Goal: Communication & Community: Participate in discussion

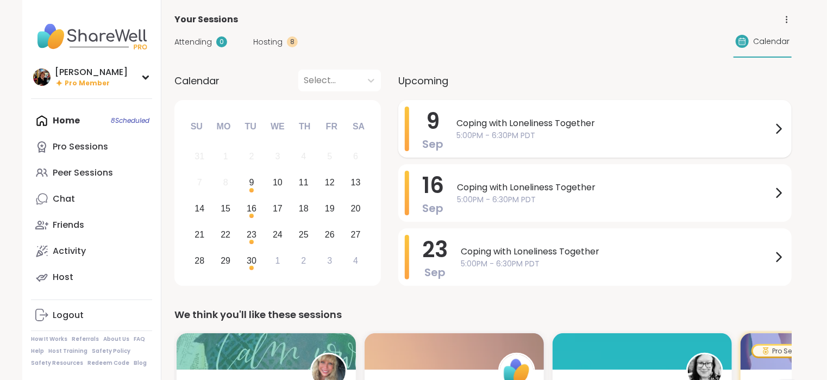
click at [493, 121] on span "Coping with Loneliness Together" at bounding box center [614, 123] width 316 height 13
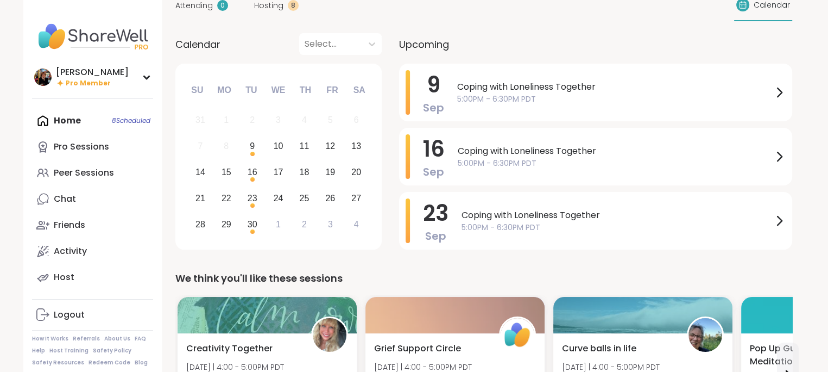
scroll to position [59, 0]
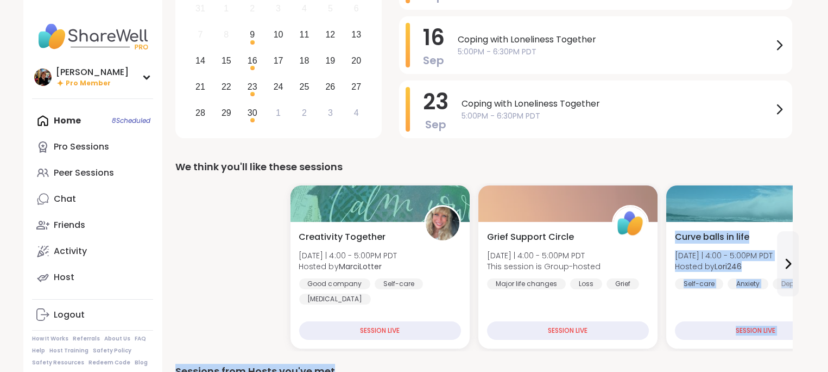
drag, startPoint x: 39, startPoint y: 93, endPoint x: 813, endPoint y: 399, distance: 832.4
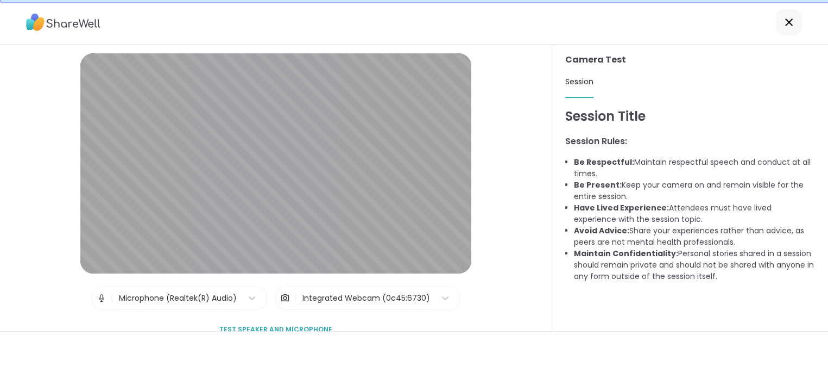
scroll to position [28, 0]
click at [277, 324] on span "Test speaker and microphone" at bounding box center [275, 329] width 113 height 10
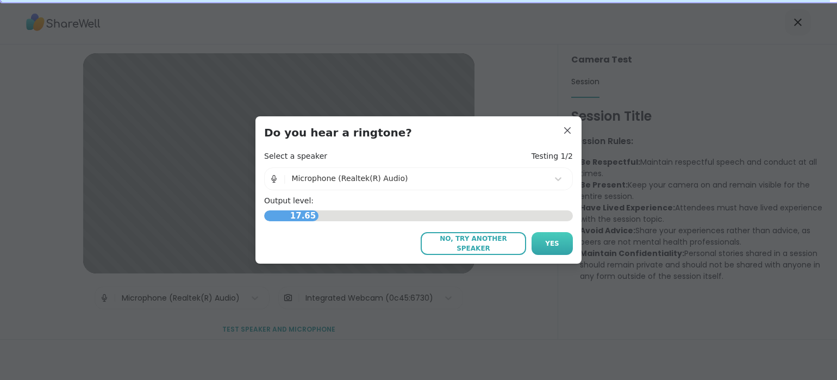
click at [545, 243] on span "Yes" at bounding box center [552, 243] width 14 height 10
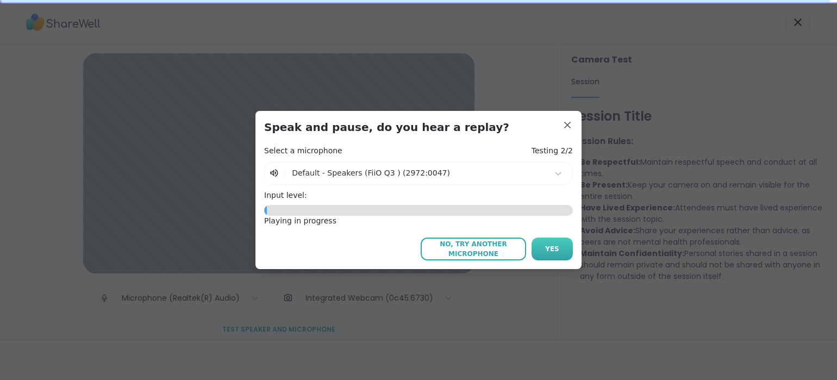
click at [545, 245] on span "Yes" at bounding box center [552, 249] width 14 height 10
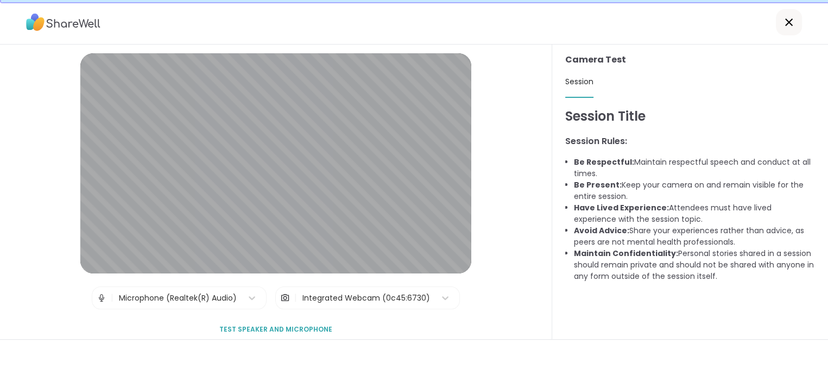
click at [280, 324] on span "Test speaker and microphone" at bounding box center [275, 329] width 113 height 10
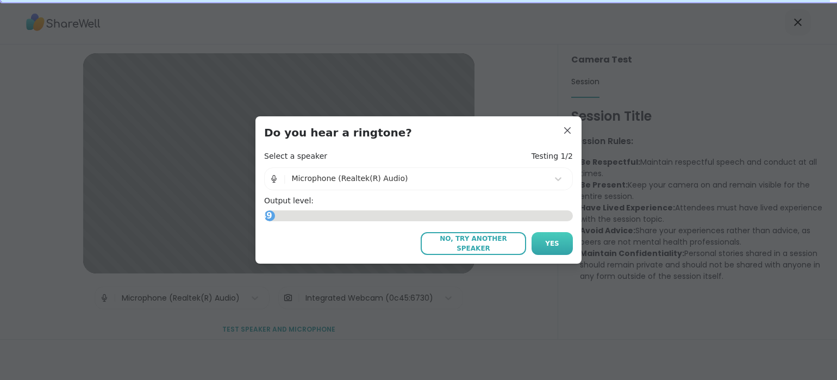
click at [554, 244] on button "Yes" at bounding box center [551, 243] width 41 height 23
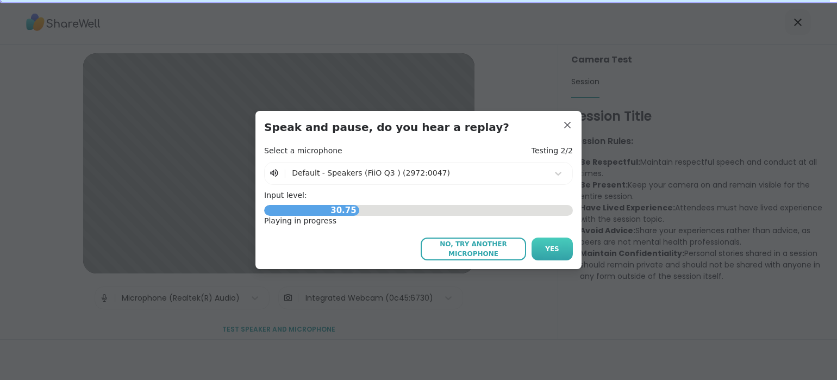
click at [537, 247] on button "Yes" at bounding box center [551, 248] width 41 height 23
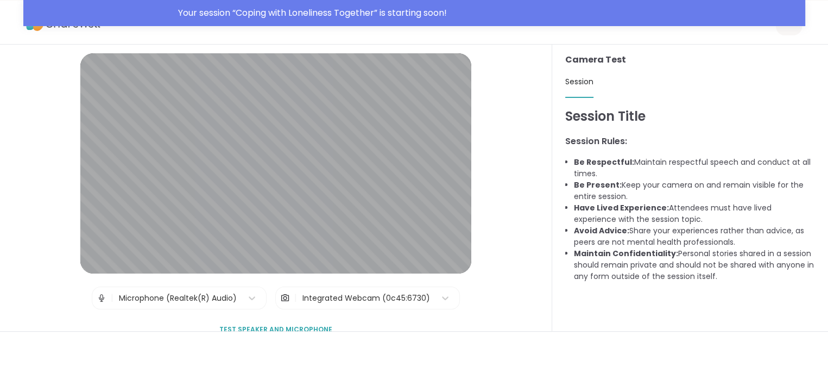
scroll to position [54, 0]
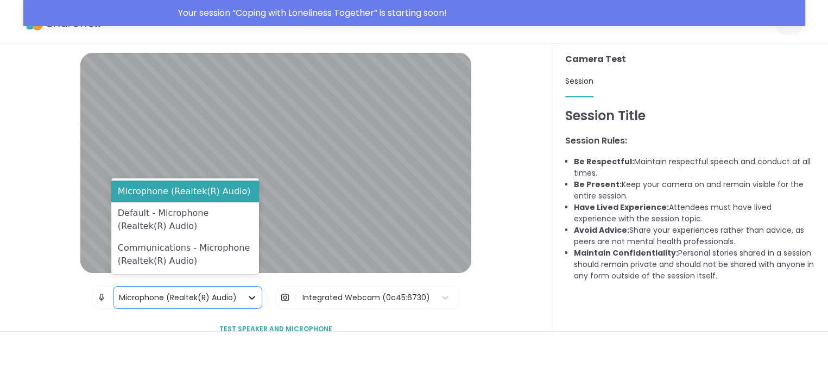
click at [249, 292] on icon at bounding box center [252, 297] width 11 height 11
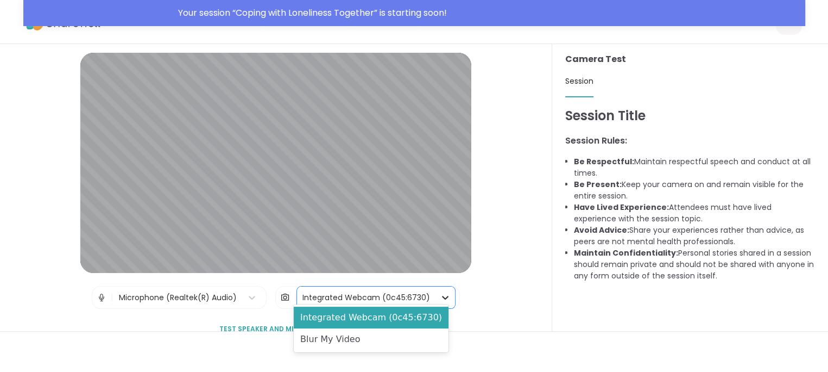
click at [442, 296] on icon at bounding box center [445, 298] width 7 height 4
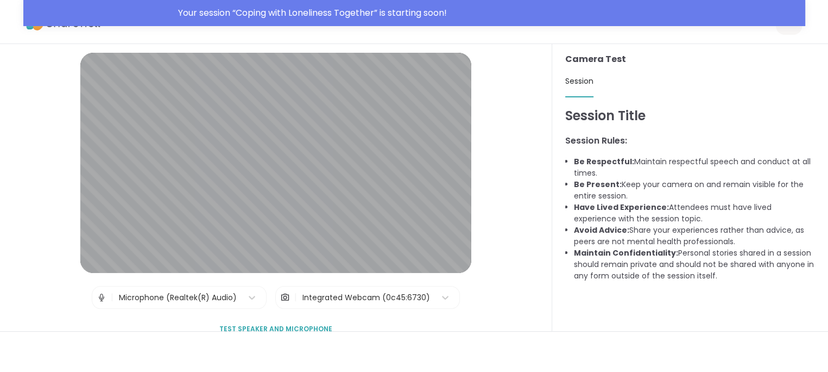
click at [509, 304] on div "Session Lobby | Microphone (Realtek(R) Audio) | Integrated Webcam (0c45:6730) T…" at bounding box center [276, 187] width 552 height 287
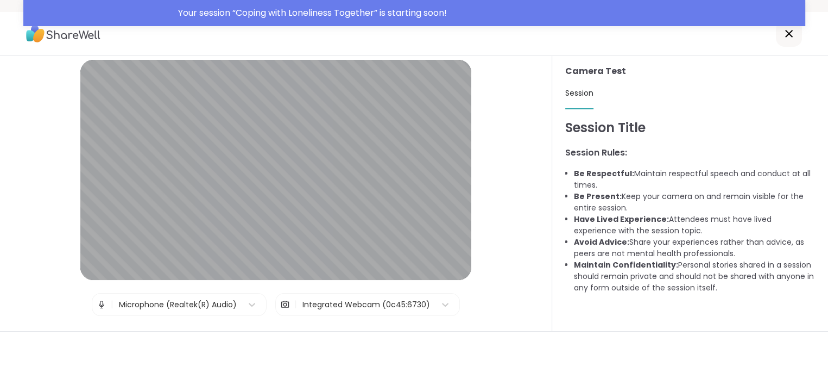
scroll to position [37, 0]
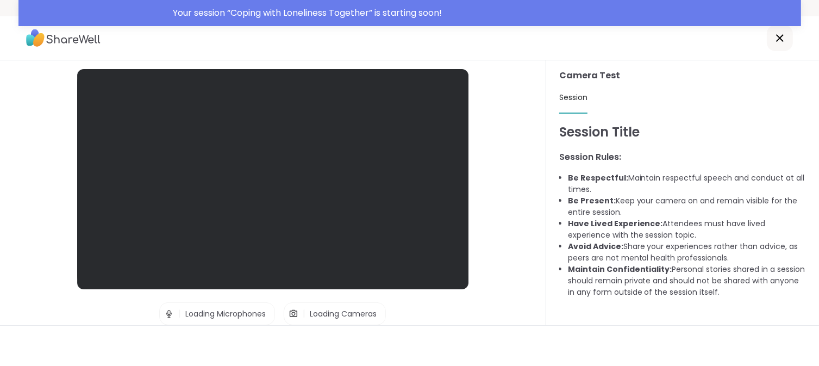
scroll to position [37, 0]
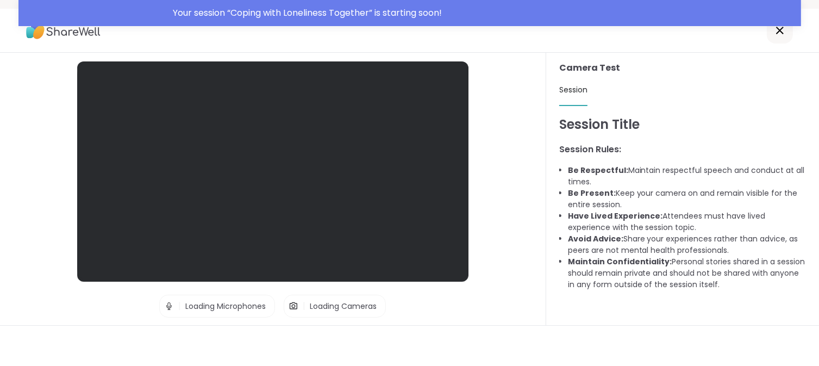
click at [780, 27] on icon at bounding box center [779, 30] width 13 height 13
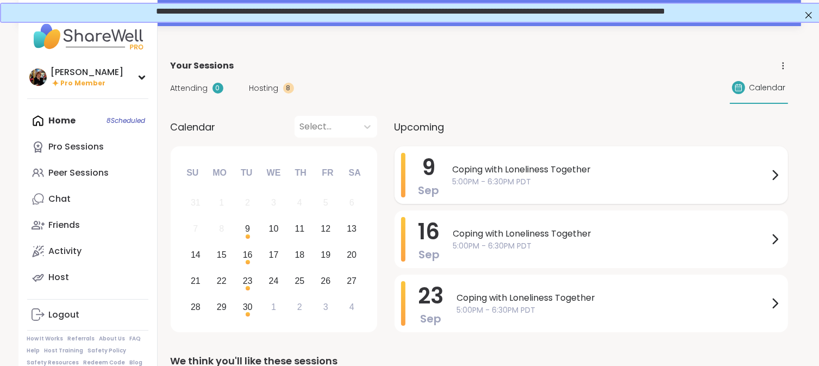
click at [519, 163] on span "Coping with Loneliness Together" at bounding box center [611, 169] width 316 height 13
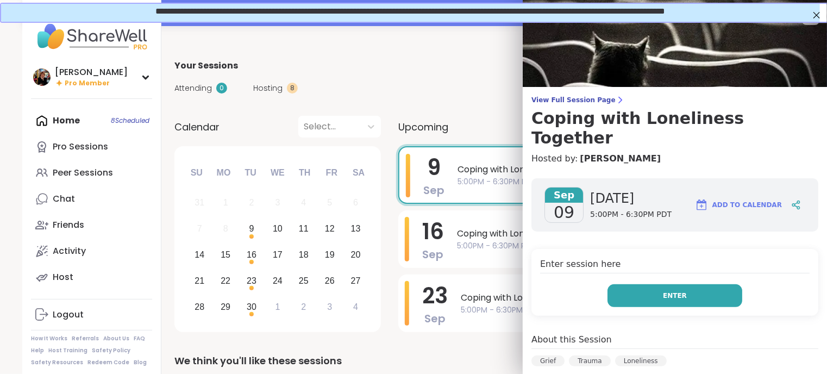
click at [677, 284] on button "Enter" at bounding box center [674, 295] width 135 height 23
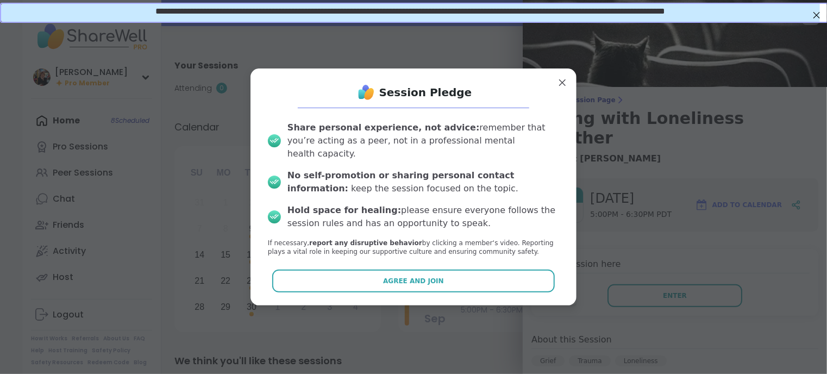
click at [429, 276] on span "Agree and Join" at bounding box center [413, 281] width 61 height 10
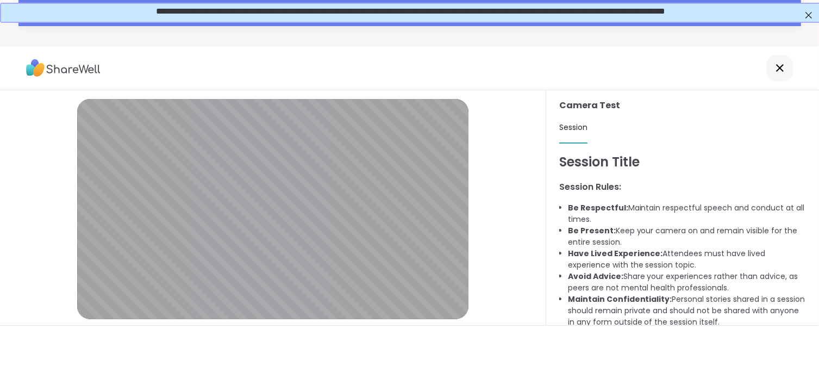
click at [776, 62] on icon at bounding box center [779, 67] width 13 height 13
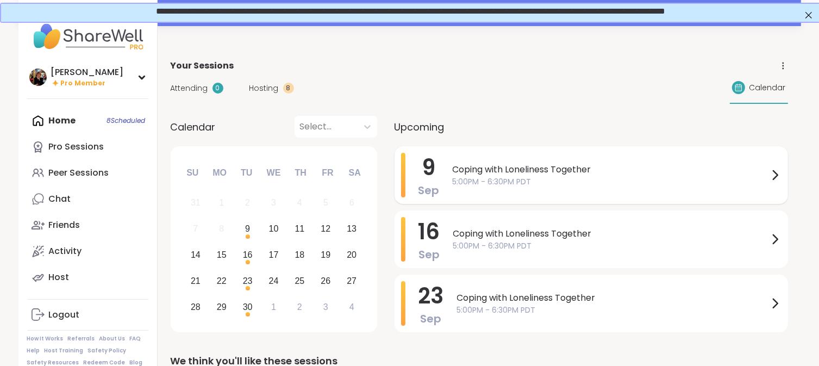
click at [518, 163] on span "Coping with Loneliness Together" at bounding box center [611, 169] width 316 height 13
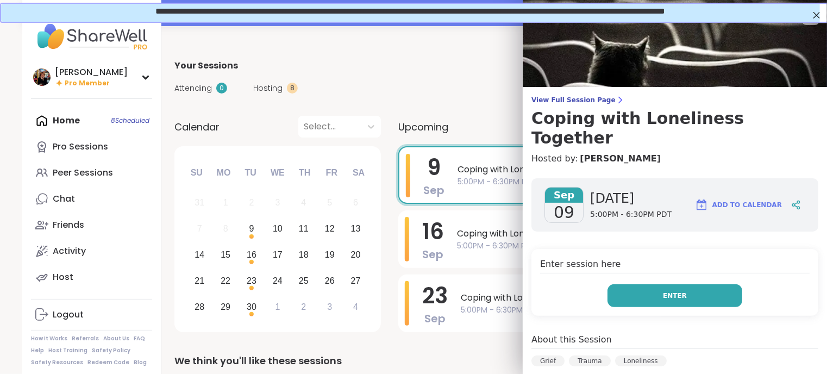
click at [663, 291] on span "Enter" at bounding box center [675, 296] width 24 height 10
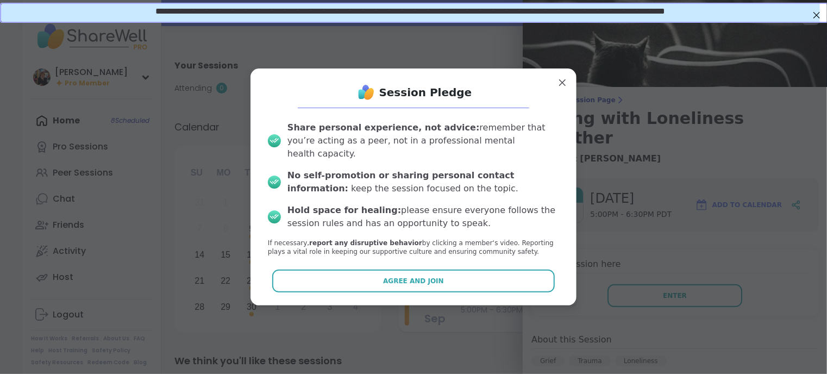
click at [427, 276] on span "Agree and Join" at bounding box center [413, 281] width 61 height 10
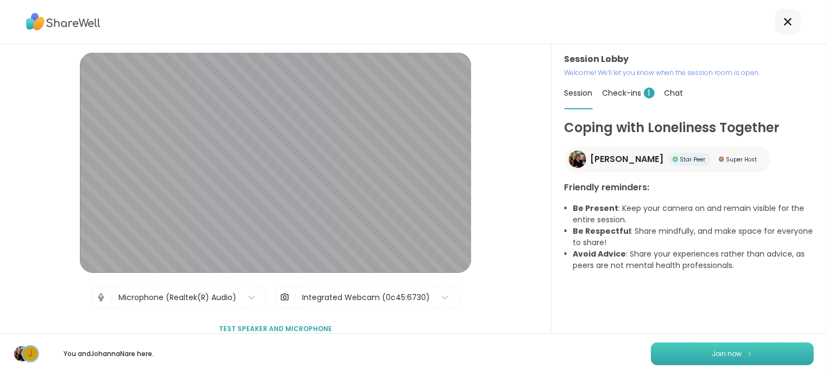
click at [726, 347] on button "Join now" at bounding box center [732, 353] width 163 height 23
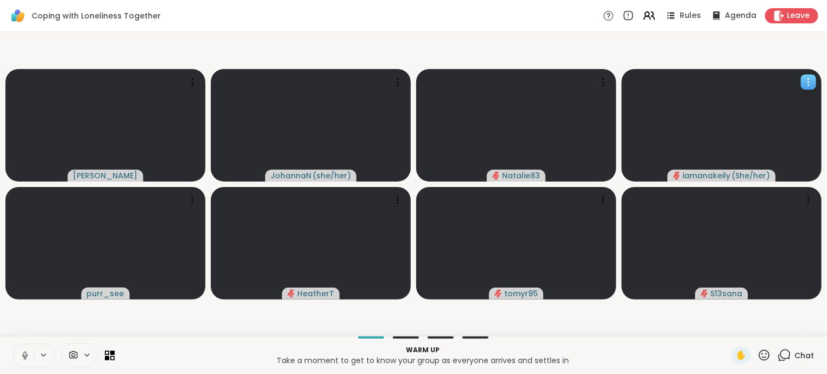
click at [808, 76] on div at bounding box center [808, 81] width 15 height 15
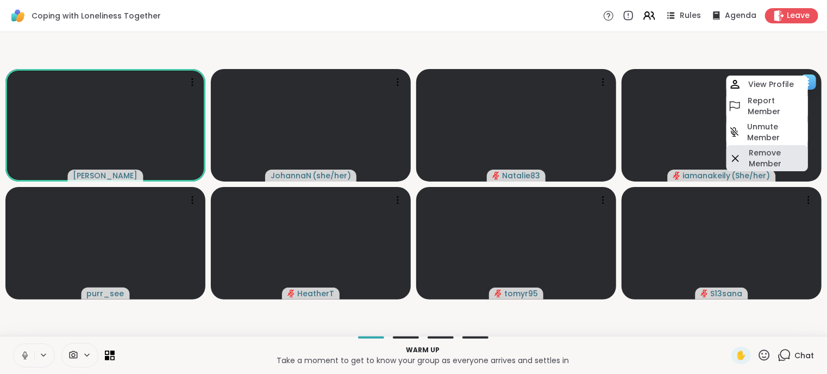
click at [780, 150] on h4 "Remove Member" at bounding box center [777, 158] width 57 height 22
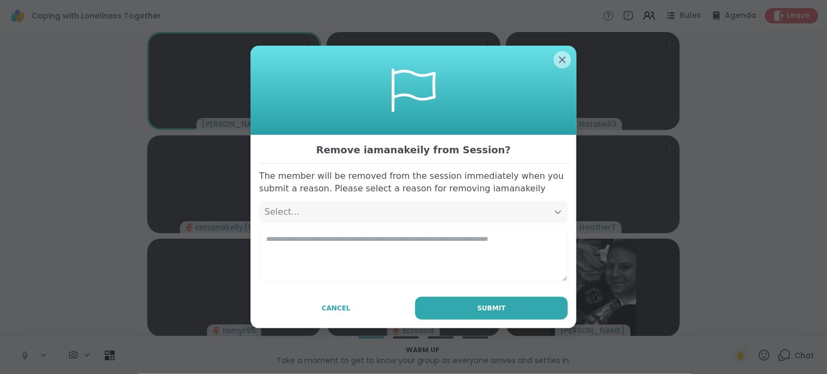
click at [552, 208] on icon at bounding box center [557, 211] width 11 height 11
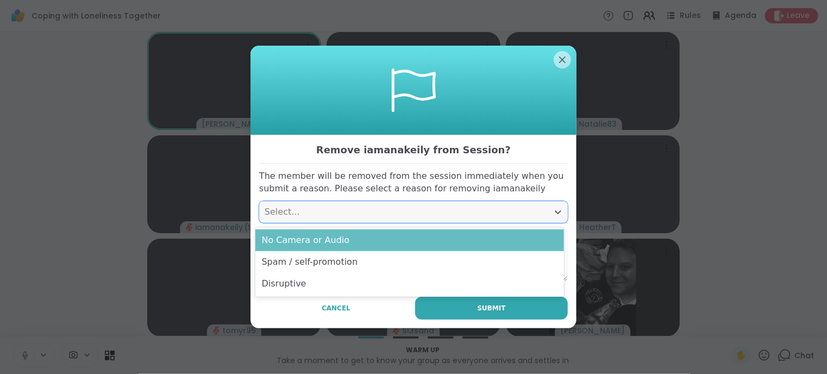
click at [317, 240] on div "No Camera or Audio" at bounding box center [409, 240] width 309 height 22
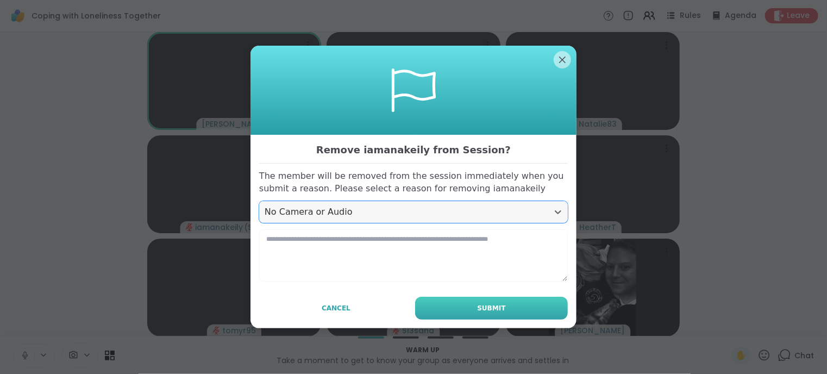
click at [493, 302] on button "Submit" at bounding box center [491, 308] width 153 height 23
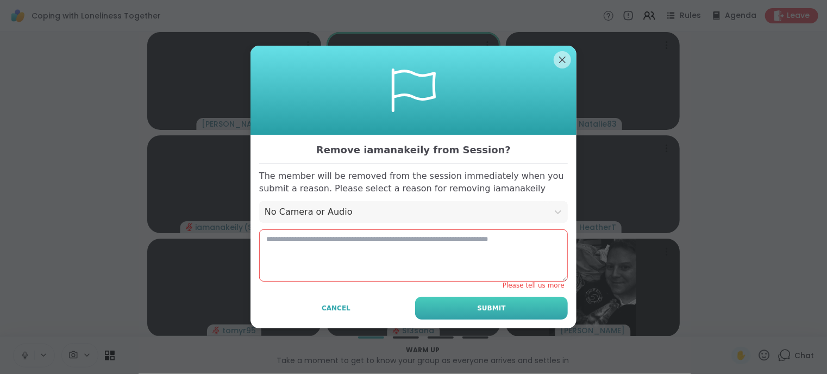
click at [493, 307] on span "Submit" at bounding box center [491, 308] width 28 height 10
click at [269, 241] on textarea at bounding box center [413, 255] width 309 height 52
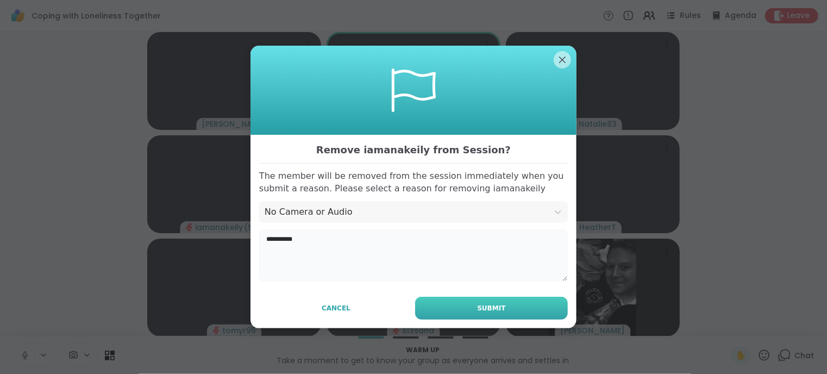
type textarea "*********"
click at [473, 304] on button "Submit" at bounding box center [491, 308] width 153 height 23
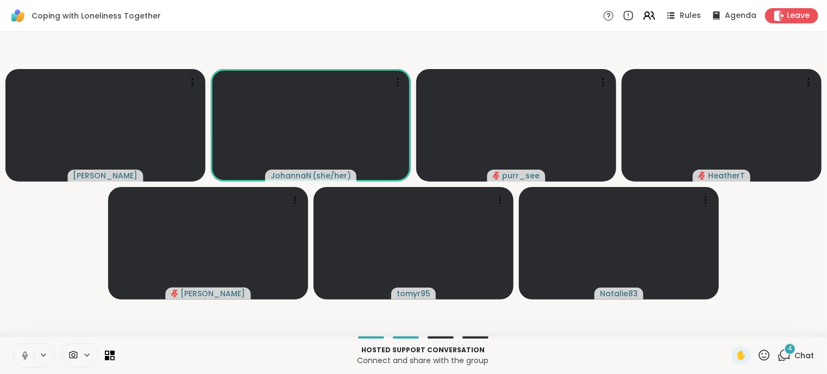
click at [757, 351] on icon at bounding box center [764, 355] width 14 height 14
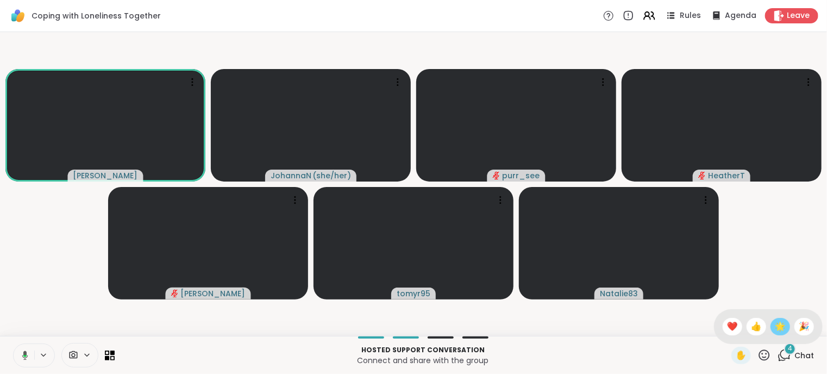
drag, startPoint x: 747, startPoint y: 325, endPoint x: 770, endPoint y: 323, distance: 22.9
click at [770, 323] on div "✋ ❤️ 👍 🌟 🎉" at bounding box center [768, 326] width 109 height 35
click at [759, 350] on icon at bounding box center [764, 354] width 11 height 11
click at [727, 322] on span "❤️" at bounding box center [732, 326] width 11 height 13
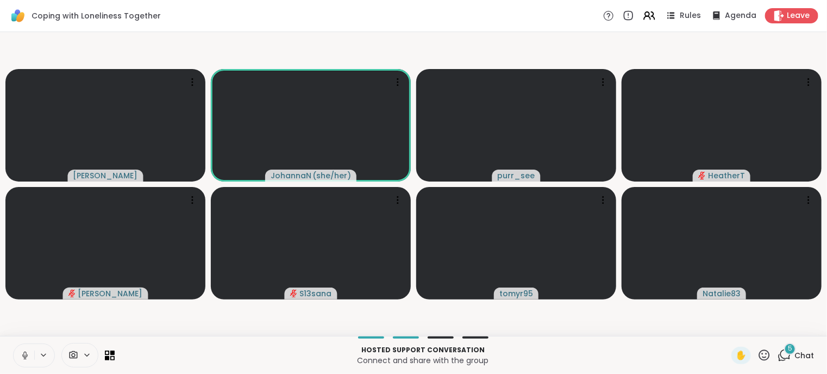
click at [754, 350] on div "✋" at bounding box center [751, 355] width 40 height 17
click at [759, 350] on icon at bounding box center [764, 354] width 11 height 11
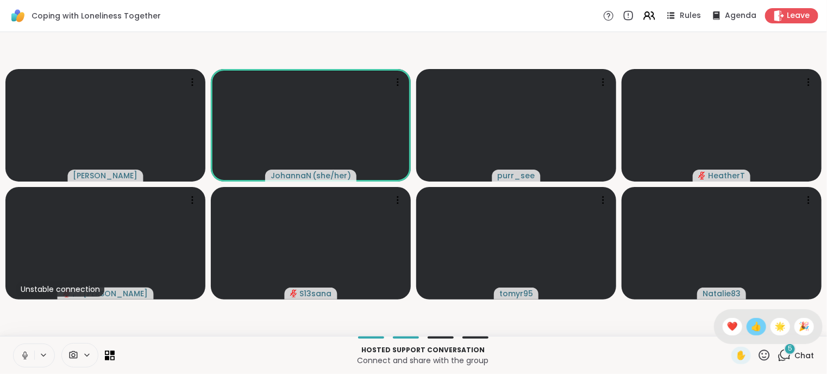
click at [751, 325] on span "👍" at bounding box center [756, 326] width 11 height 13
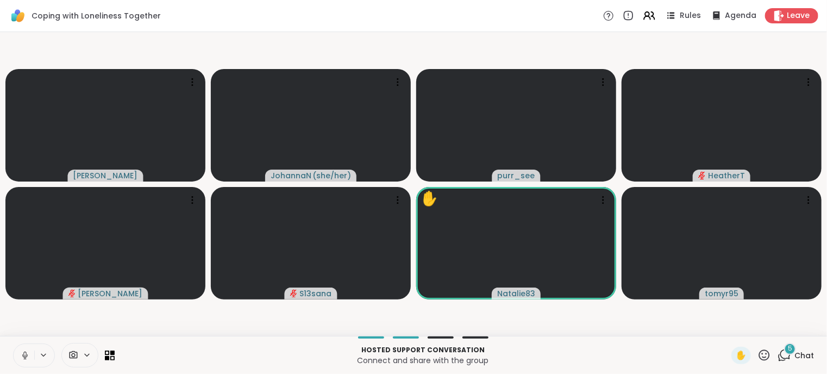
click at [759, 351] on icon at bounding box center [764, 354] width 11 height 11
click at [727, 328] on span "❤️" at bounding box center [732, 326] width 11 height 13
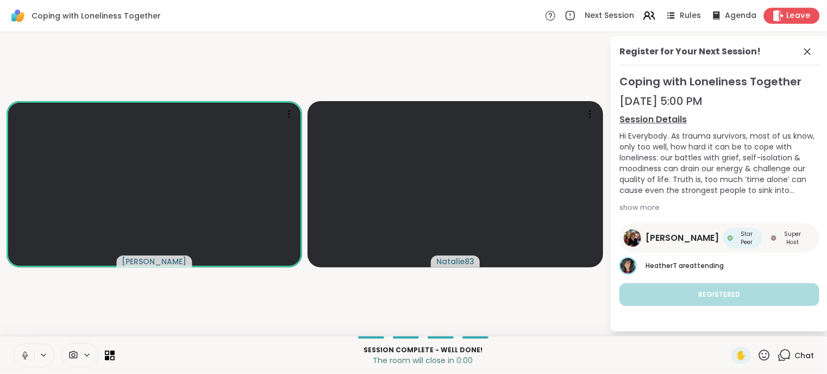
click at [788, 11] on div "Leave" at bounding box center [792, 16] width 56 height 16
